Goal: Information Seeking & Learning: Learn about a topic

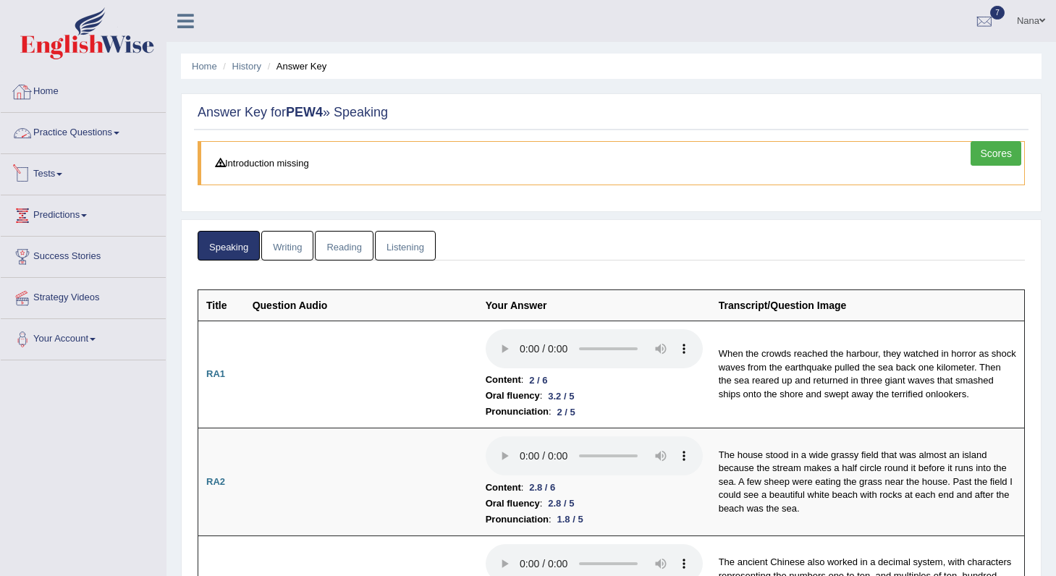
click at [56, 90] on link "Home" at bounding box center [83, 90] width 165 height 36
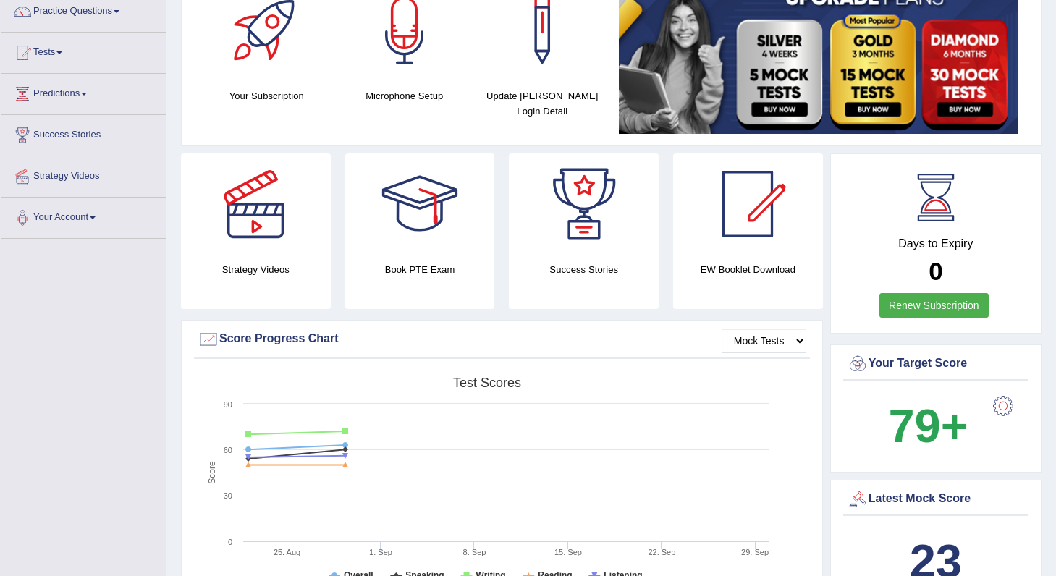
scroll to position [106, 0]
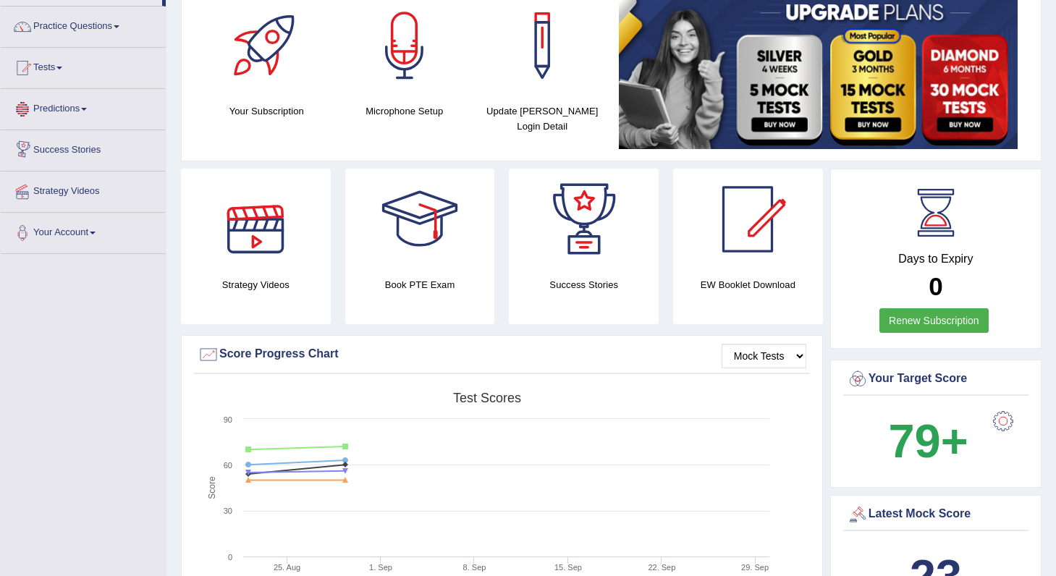
click at [101, 111] on link "Predictions" at bounding box center [83, 107] width 165 height 36
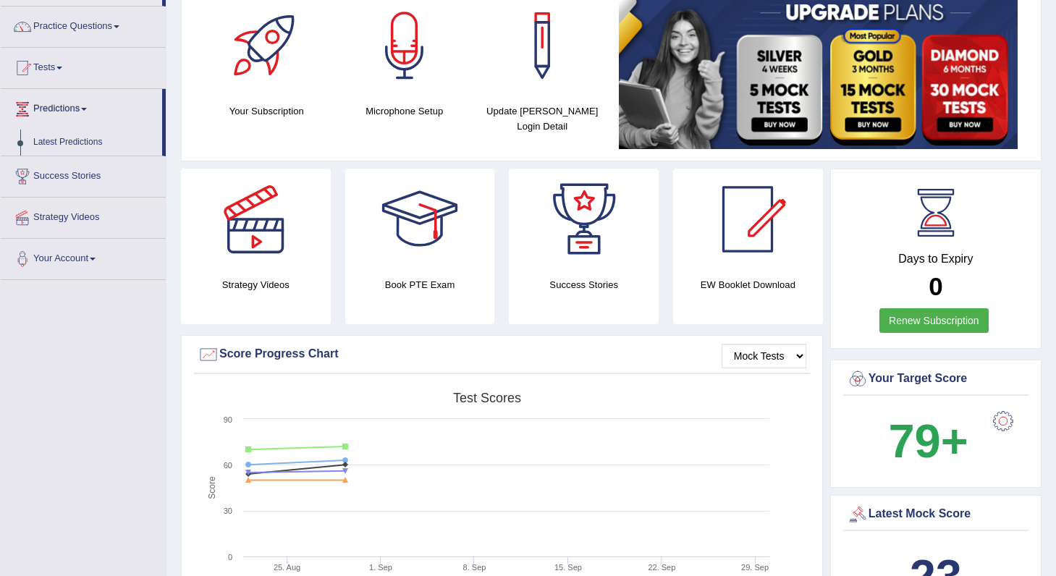
click at [69, 171] on link "Success Stories" at bounding box center [83, 174] width 165 height 36
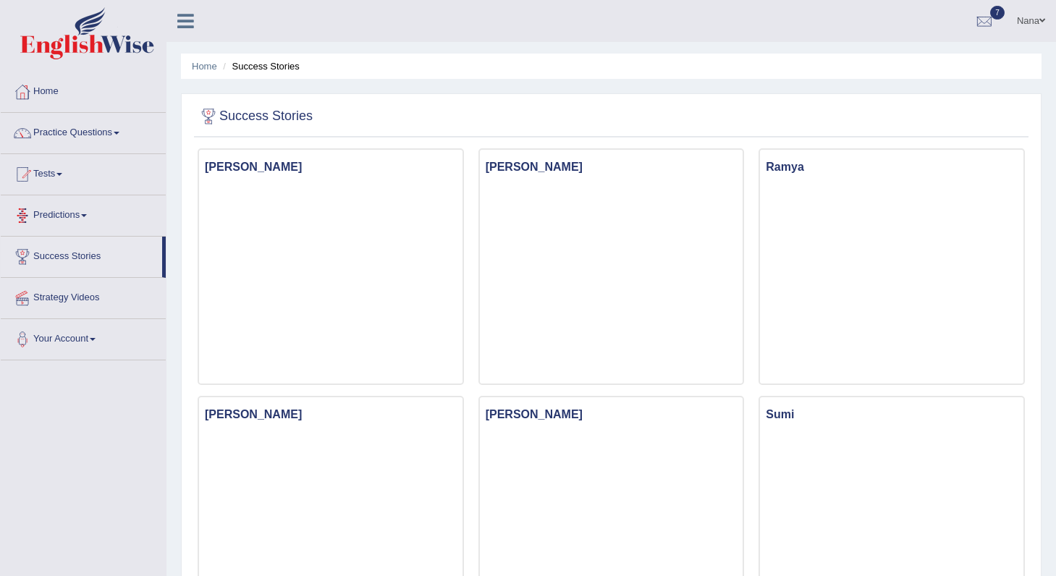
click at [76, 211] on link "Predictions" at bounding box center [83, 213] width 165 height 36
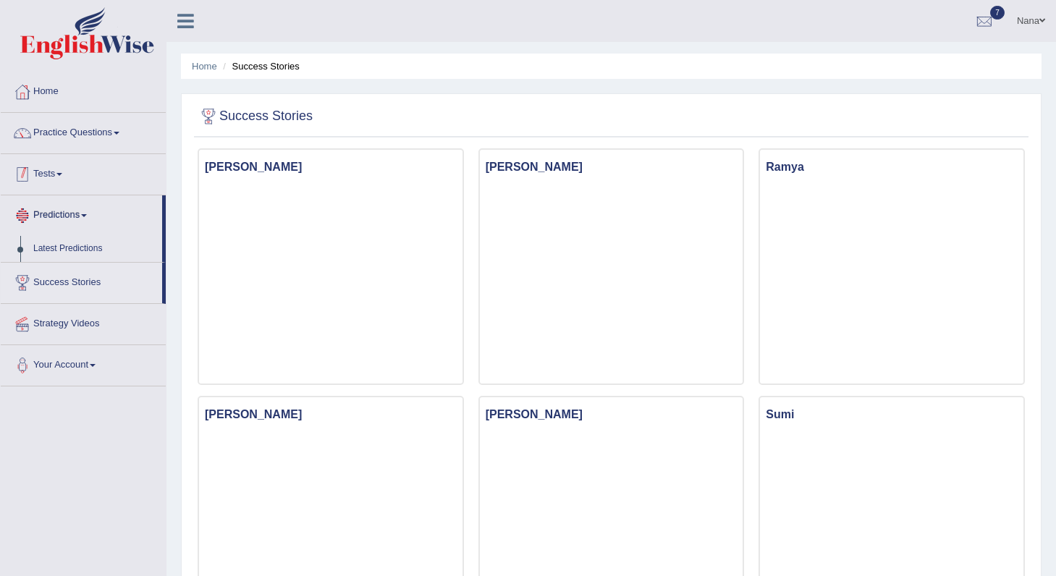
click at [58, 179] on link "Tests" at bounding box center [83, 172] width 165 height 36
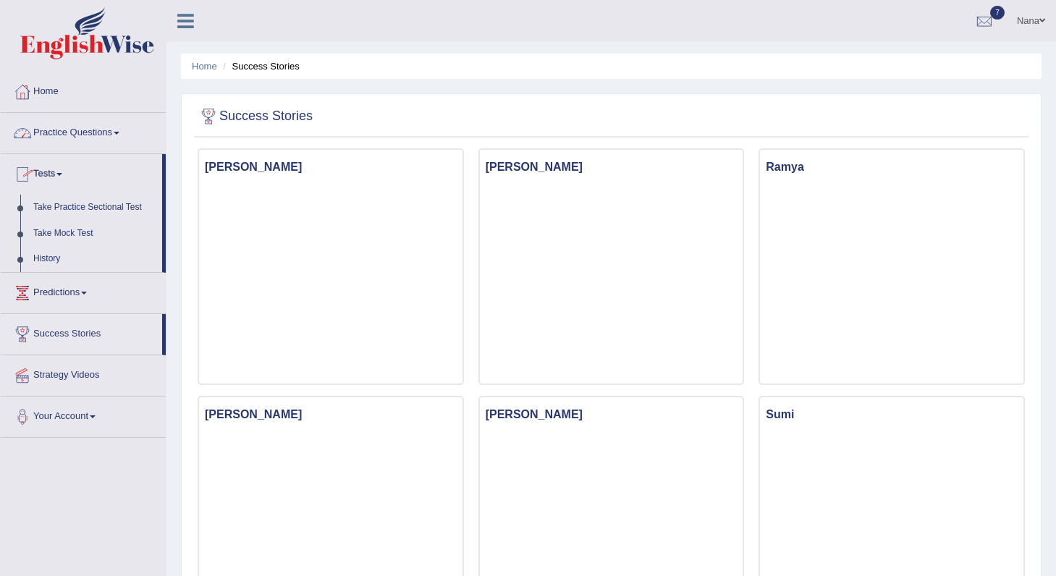
click at [77, 125] on link "Practice Questions" at bounding box center [83, 131] width 165 height 36
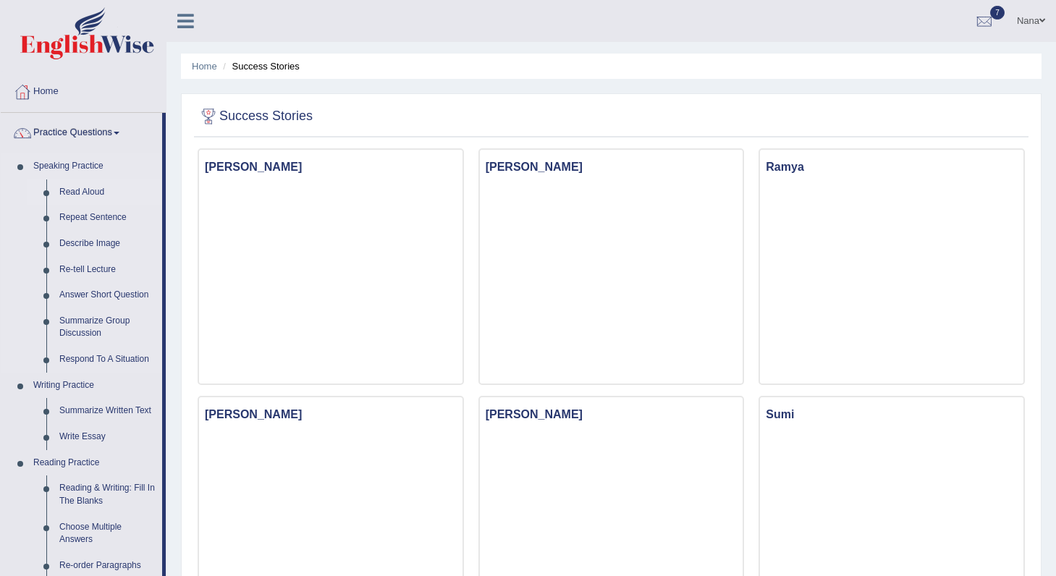
click at [80, 191] on link "Read Aloud" at bounding box center [107, 193] width 109 height 26
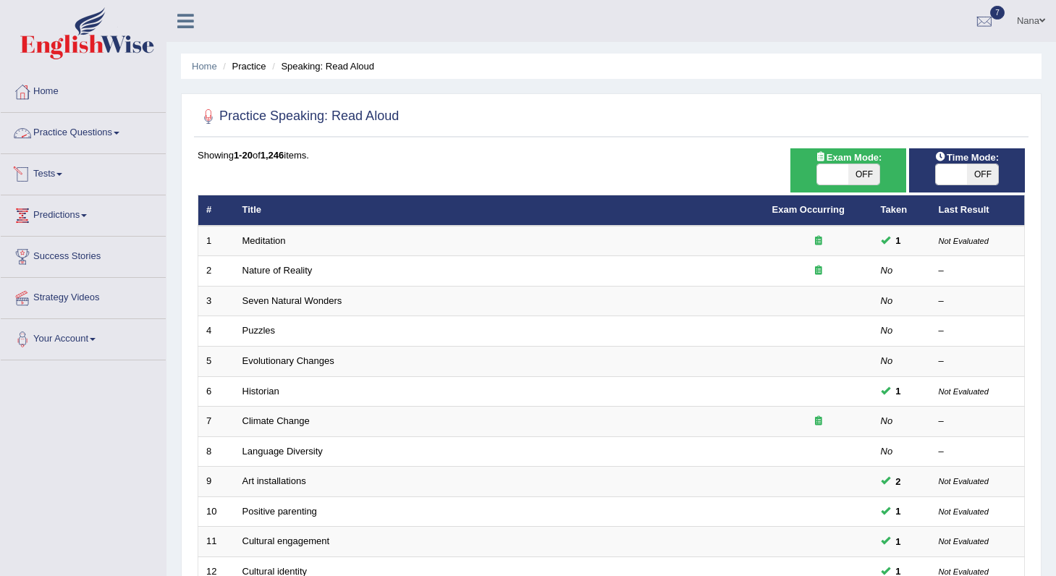
click at [104, 132] on link "Practice Questions" at bounding box center [83, 131] width 165 height 36
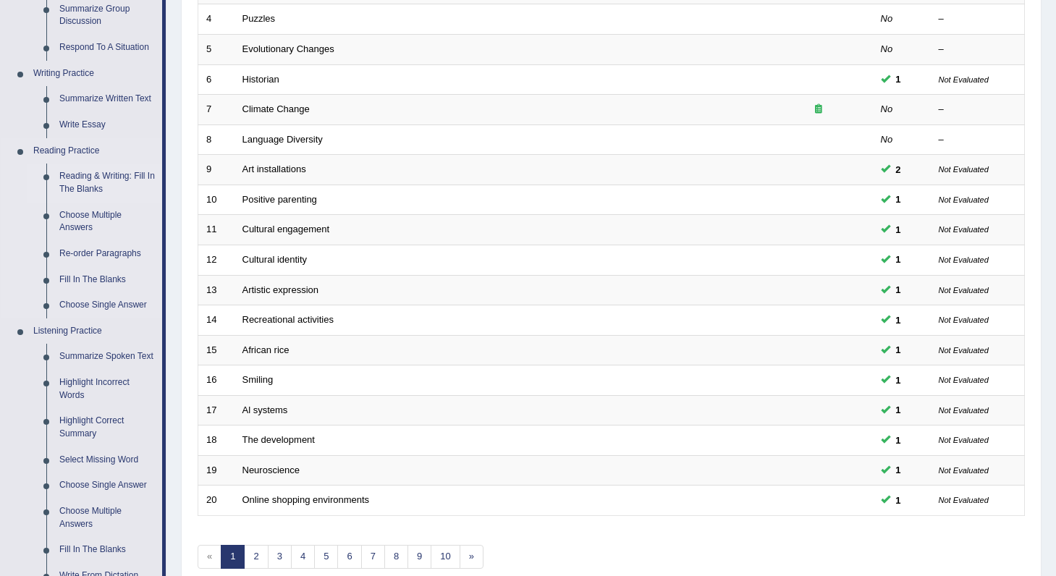
scroll to position [241, 0]
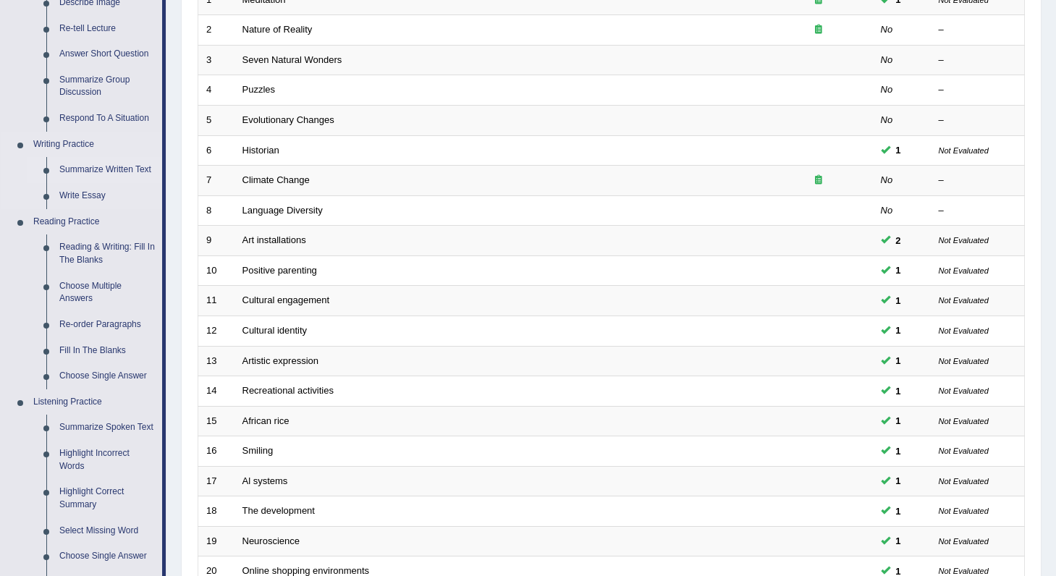
click at [97, 168] on link "Summarize Written Text" at bounding box center [107, 170] width 109 height 26
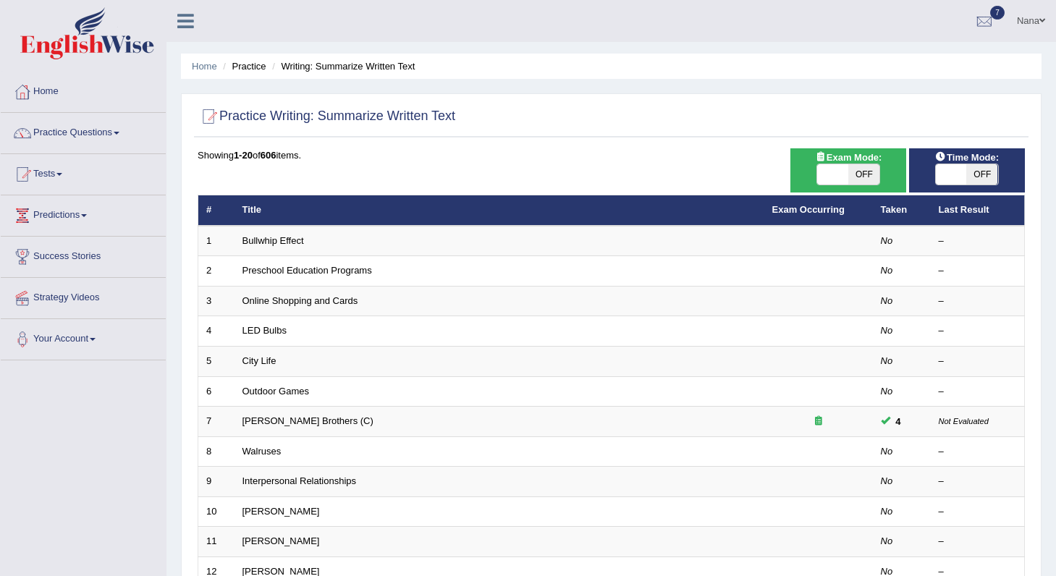
click at [848, 177] on span "OFF" at bounding box center [863, 174] width 31 height 20
checkbox input "true"
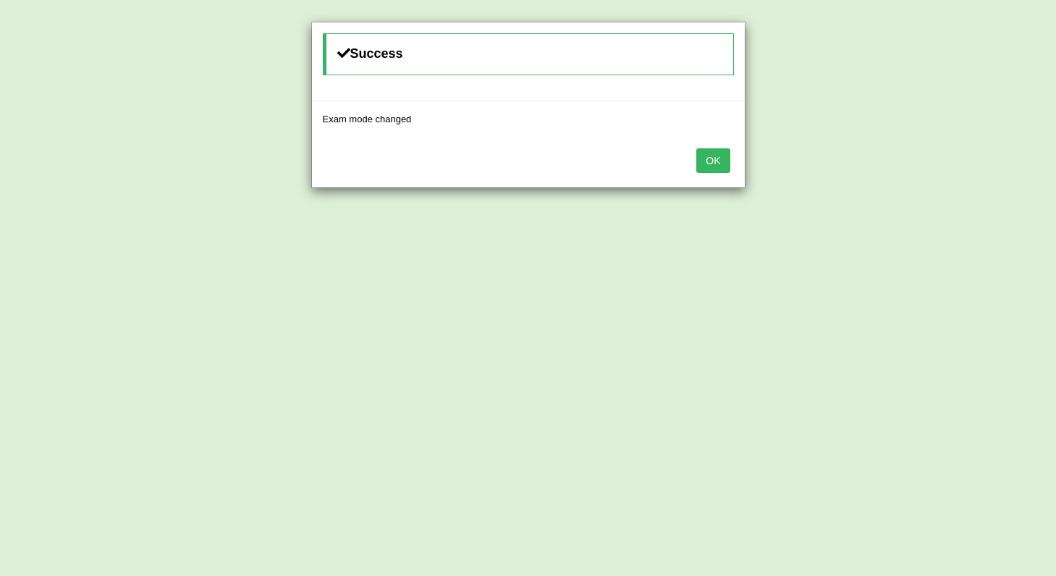
click at [722, 170] on button "OK" at bounding box center [712, 160] width 33 height 25
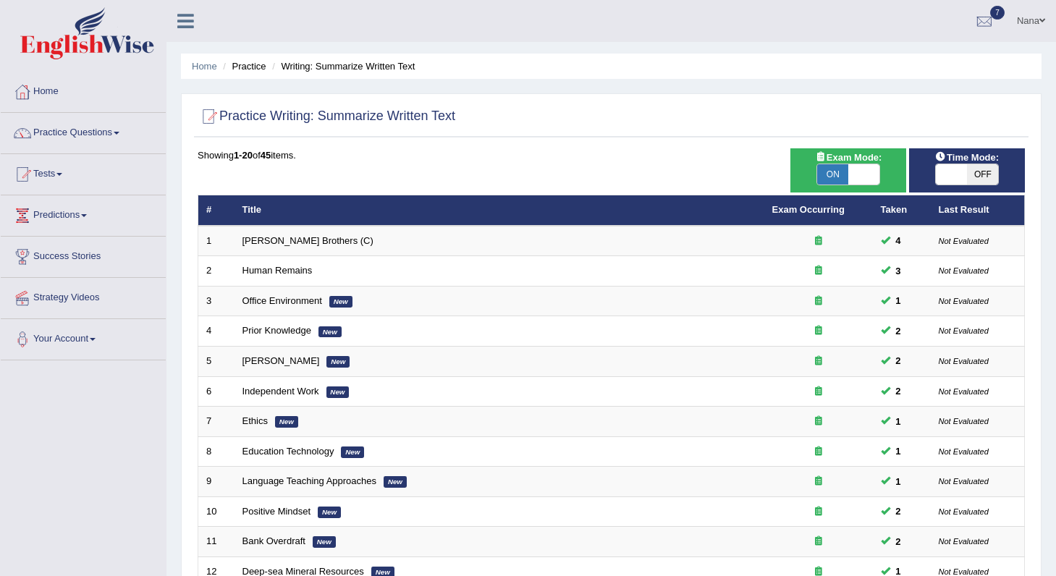
click at [964, 167] on span at bounding box center [951, 174] width 31 height 20
click at [972, 176] on span "OFF" at bounding box center [982, 174] width 31 height 20
checkbox input "true"
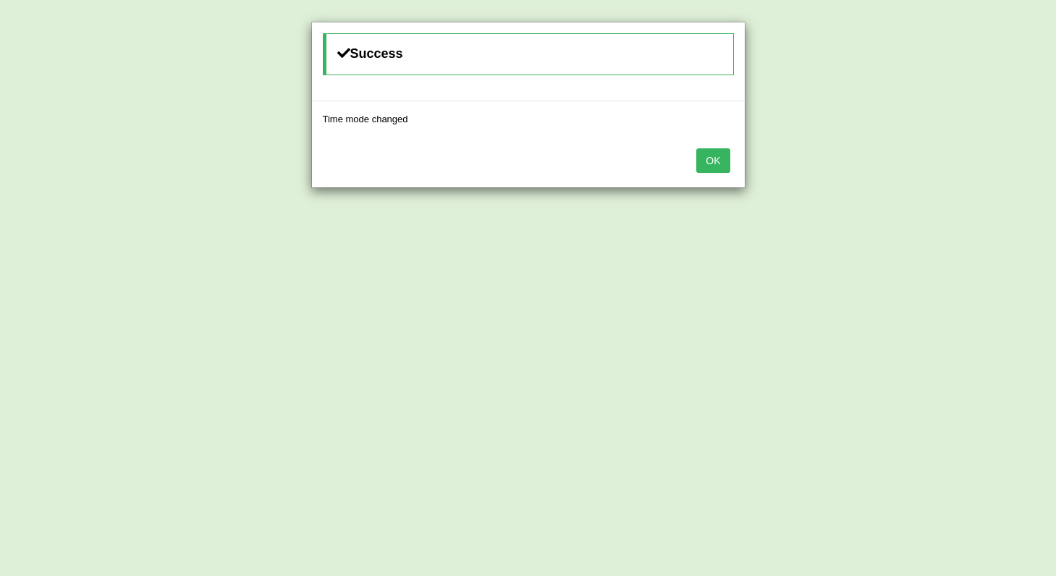
click at [707, 166] on button "OK" at bounding box center [712, 160] width 33 height 25
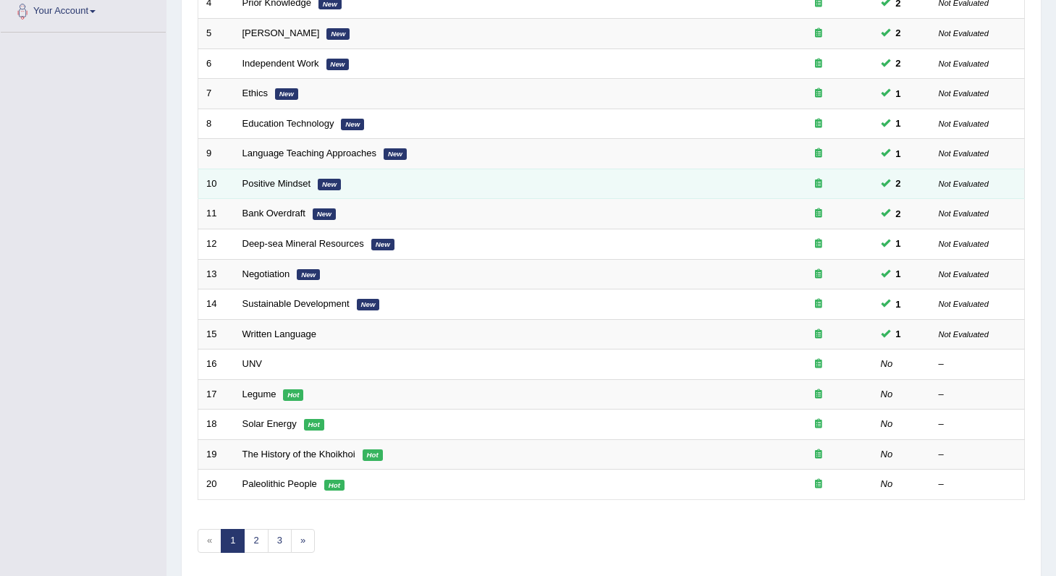
scroll to position [382, 0]
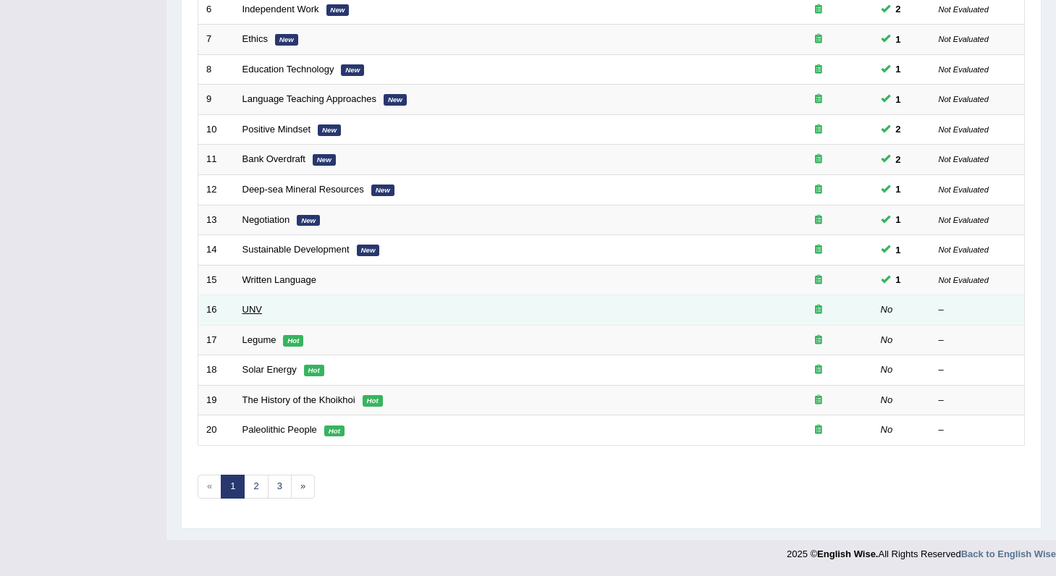
click at [254, 313] on link "UNV" at bounding box center [253, 309] width 20 height 11
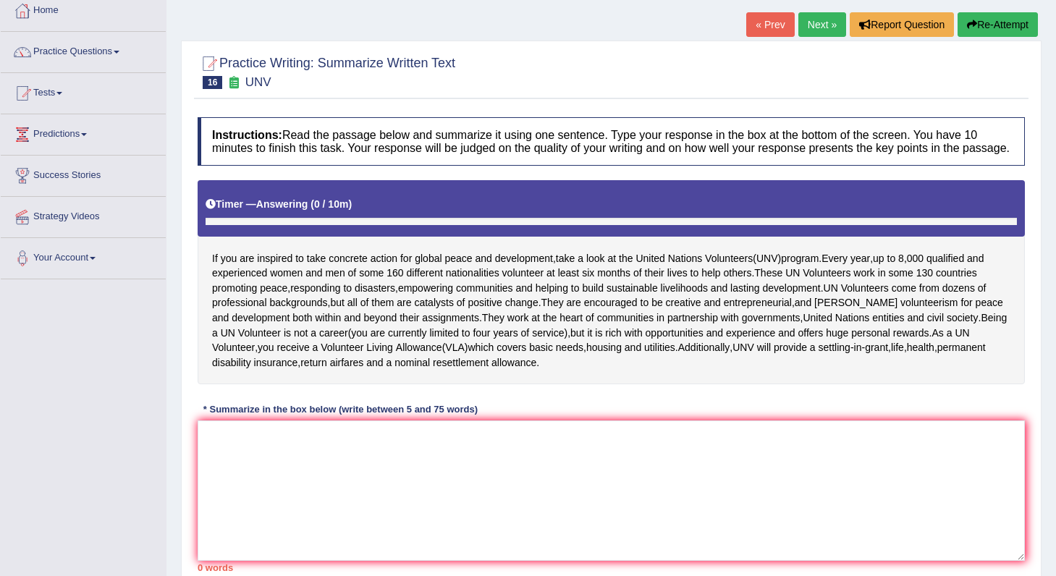
scroll to position [184, 0]
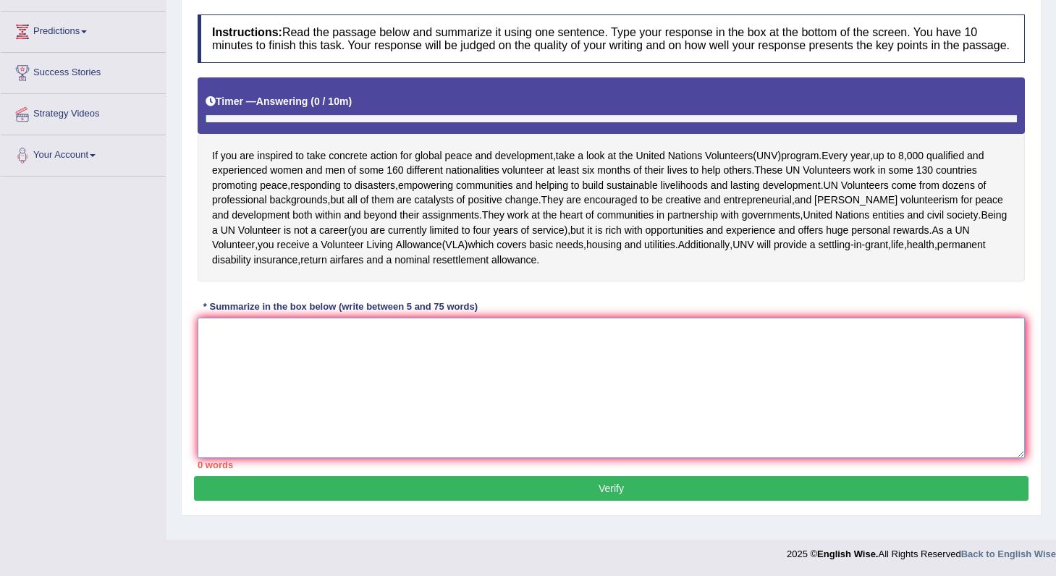
click at [277, 380] on textarea at bounding box center [611, 388] width 827 height 140
